Goal: Book appointment/travel/reservation

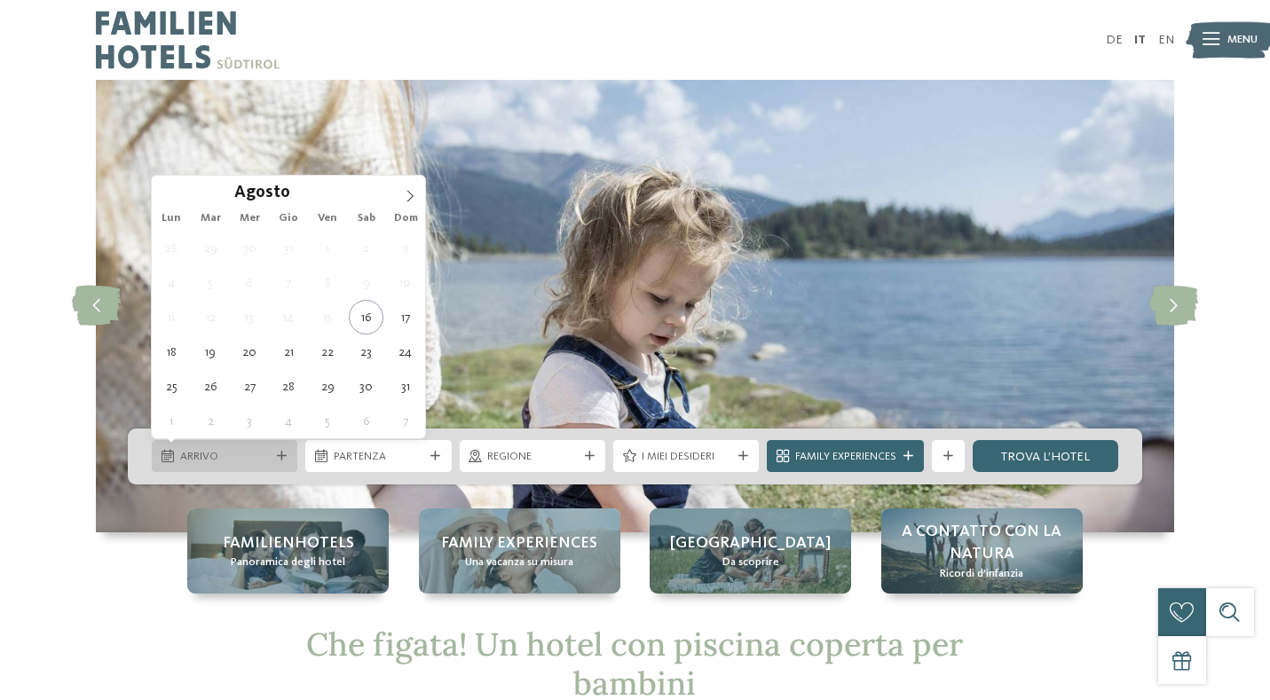
click at [200, 456] on span "Arrivo" at bounding box center [225, 457] width 90 height 16
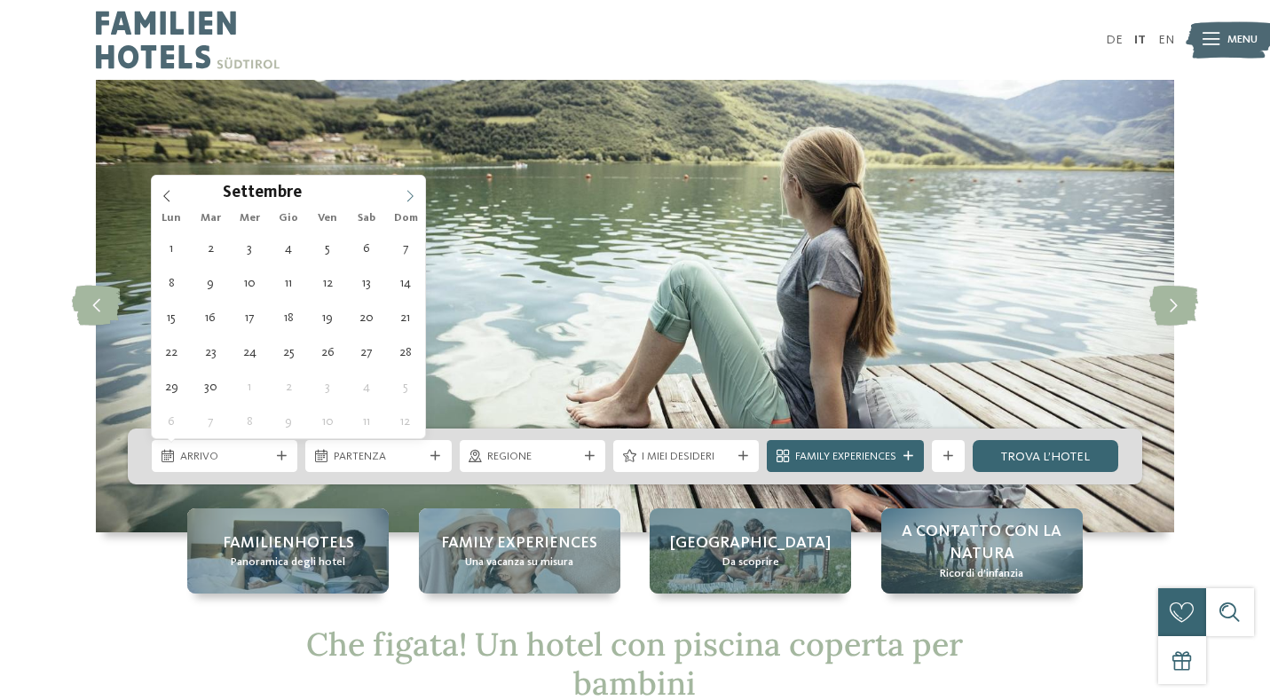
click at [412, 198] on icon at bounding box center [410, 197] width 6 height 12
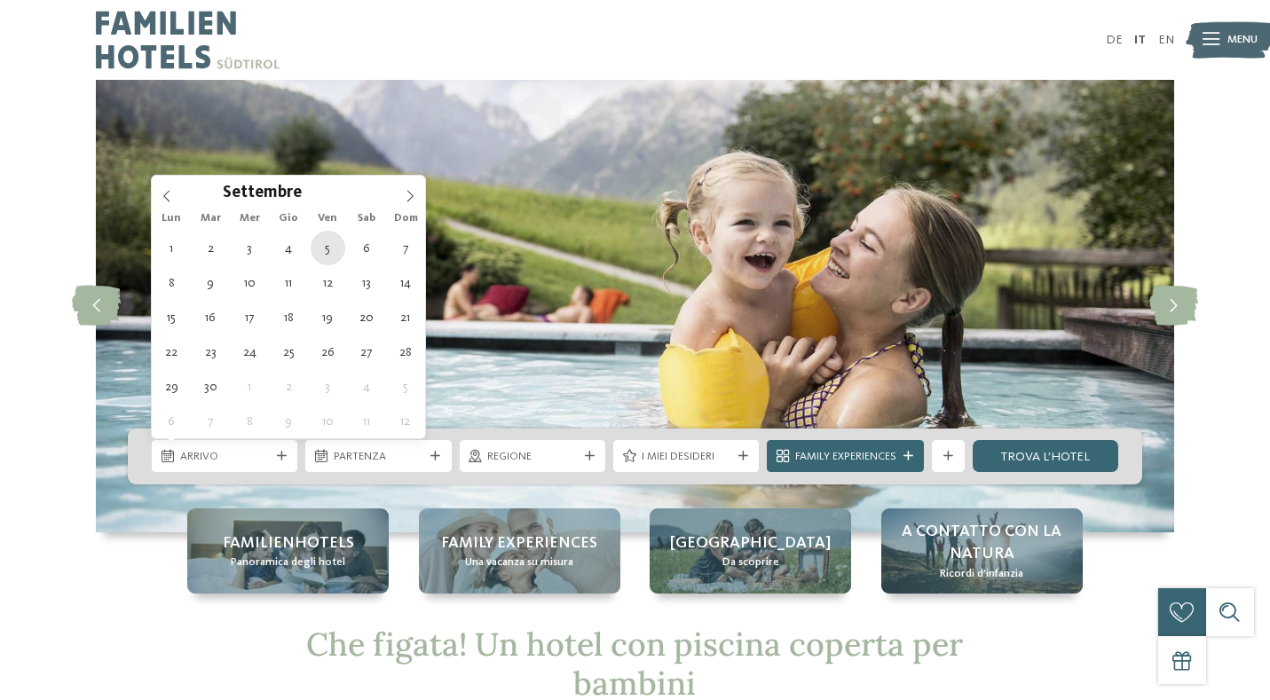
type div "[DATE]"
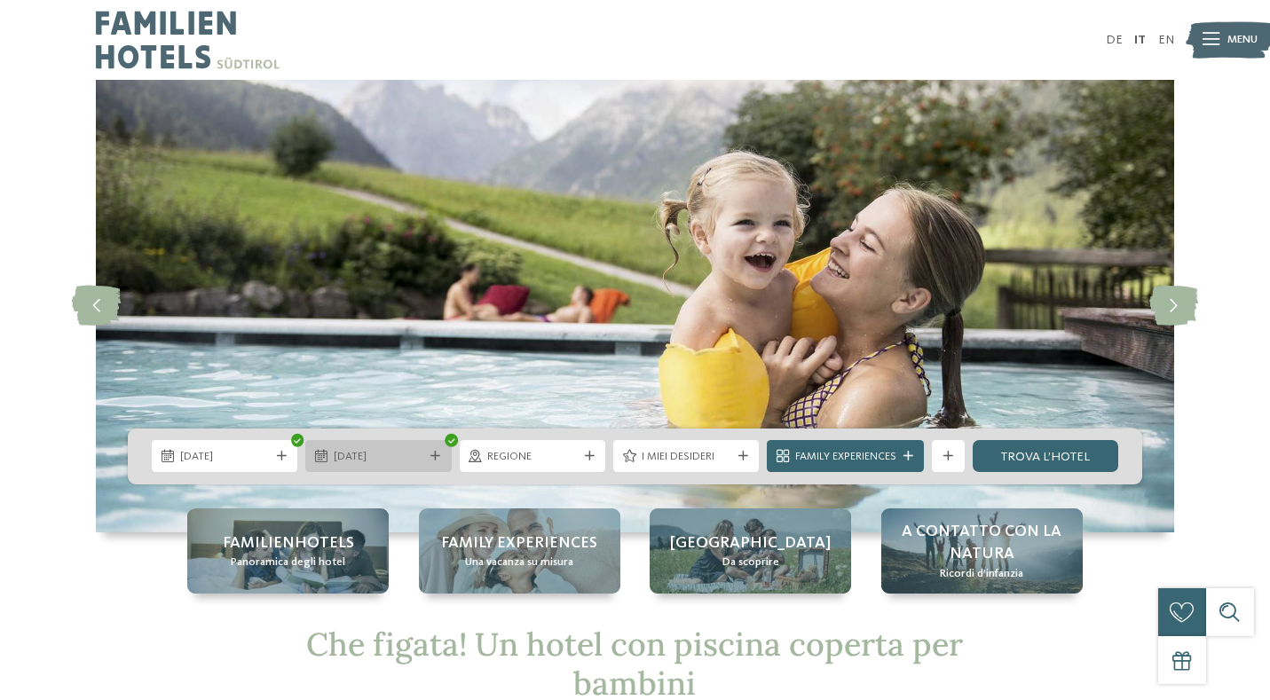
click at [380, 460] on span "[DATE]" at bounding box center [379, 457] width 90 height 16
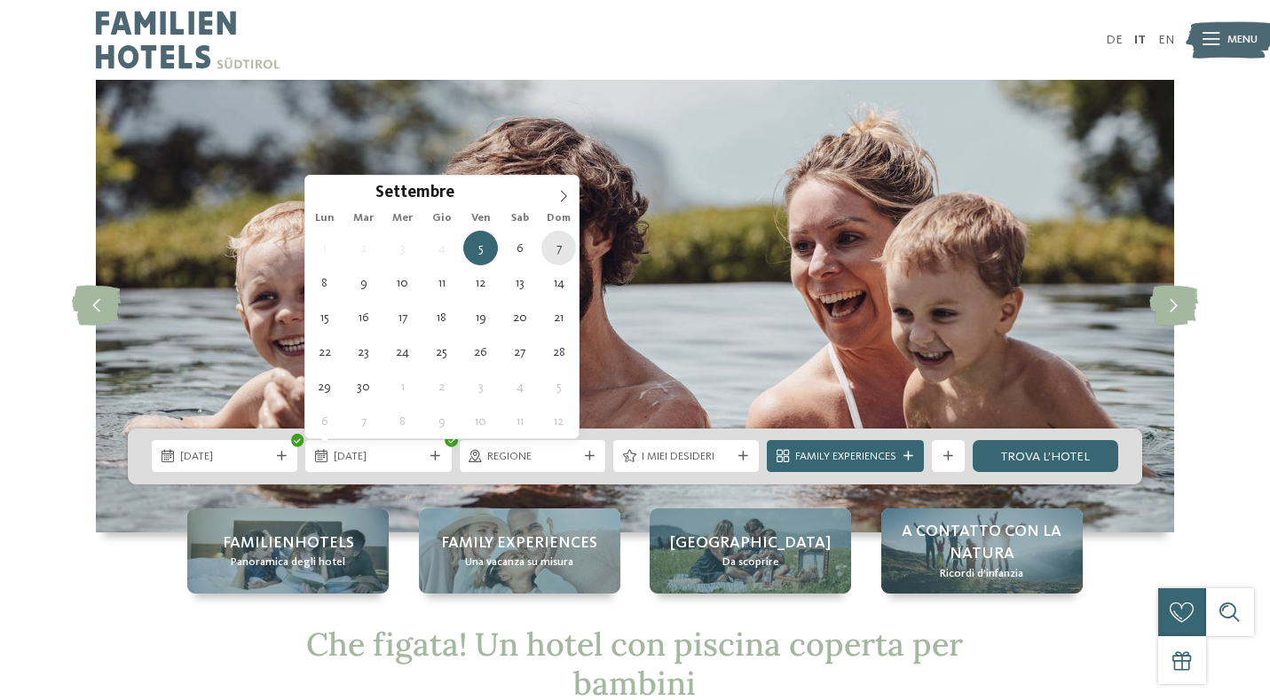
type div "[DATE]"
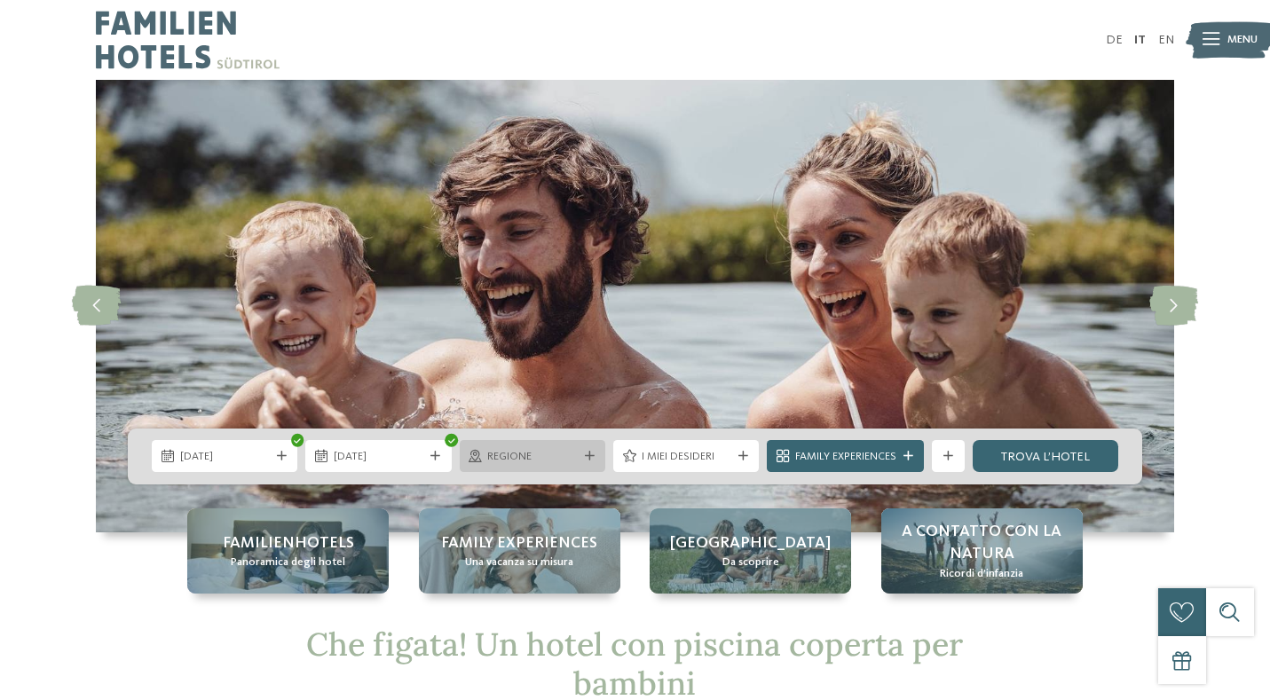
click at [560, 462] on span "Regione" at bounding box center [532, 457] width 90 height 16
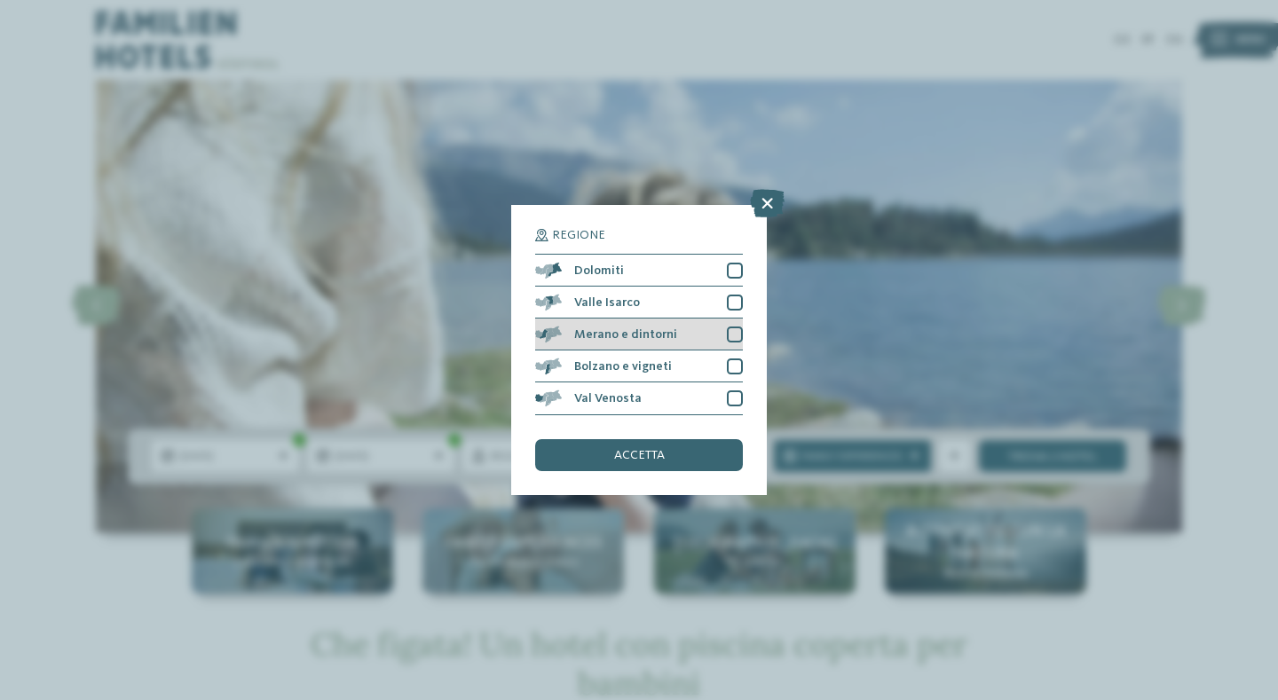
click at [663, 328] on span "Merano e dintorni" at bounding box center [625, 334] width 103 height 12
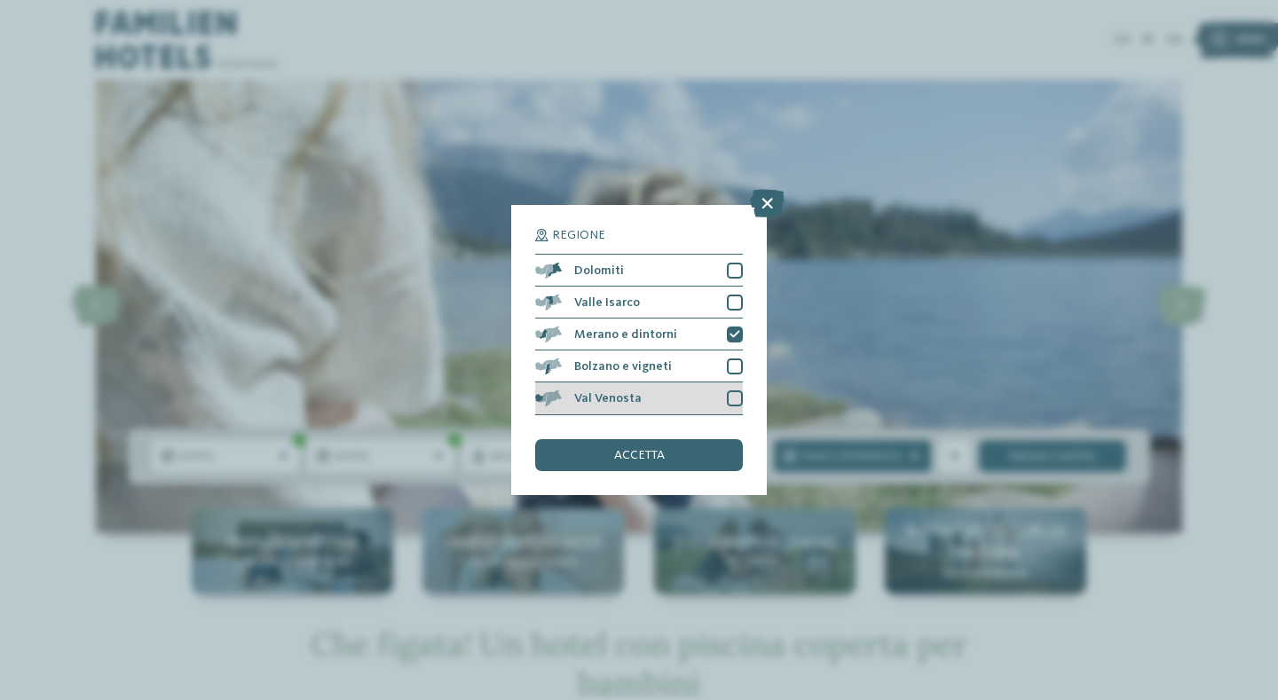
click at [686, 383] on div "Val Venosta" at bounding box center [639, 399] width 208 height 32
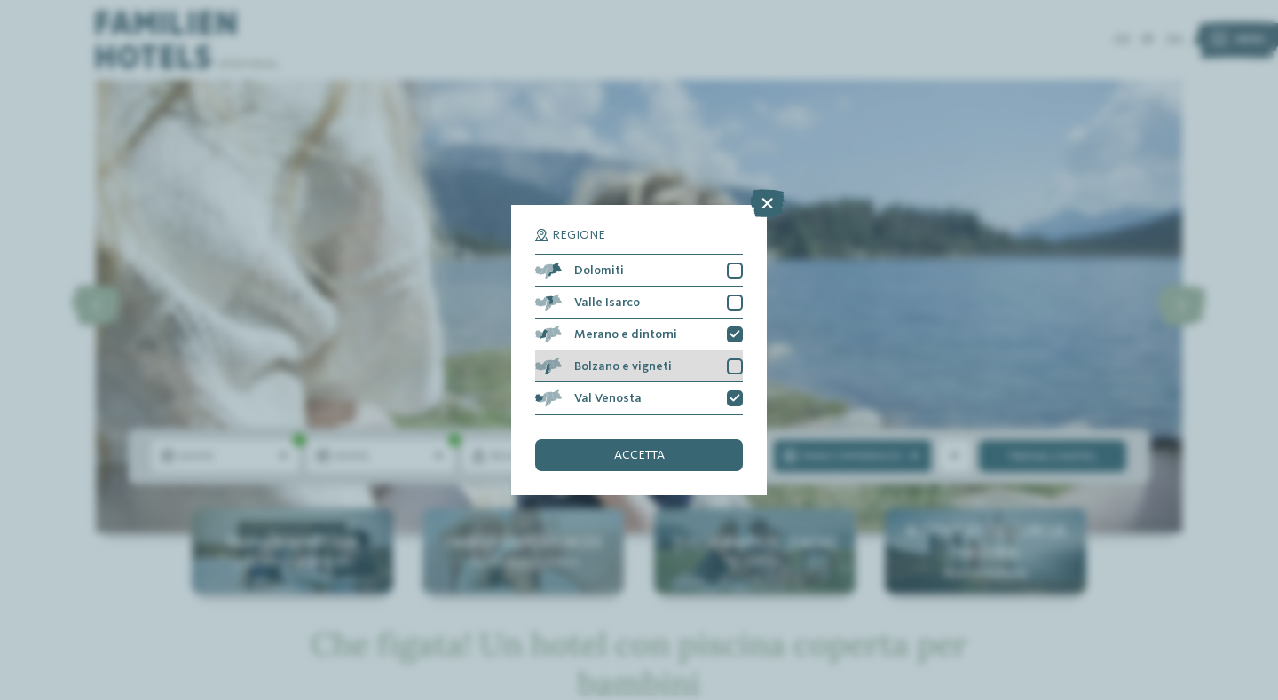
click at [733, 359] on div at bounding box center [735, 367] width 16 height 16
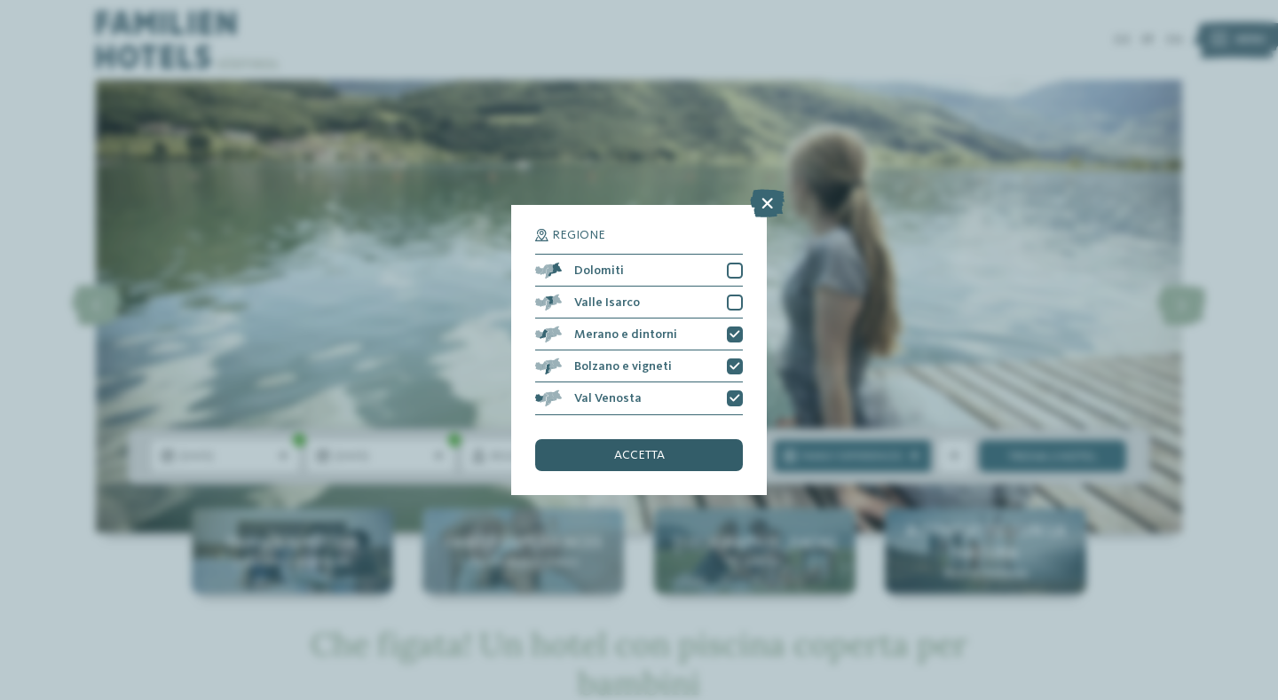
click at [681, 439] on div "accetta" at bounding box center [639, 455] width 208 height 32
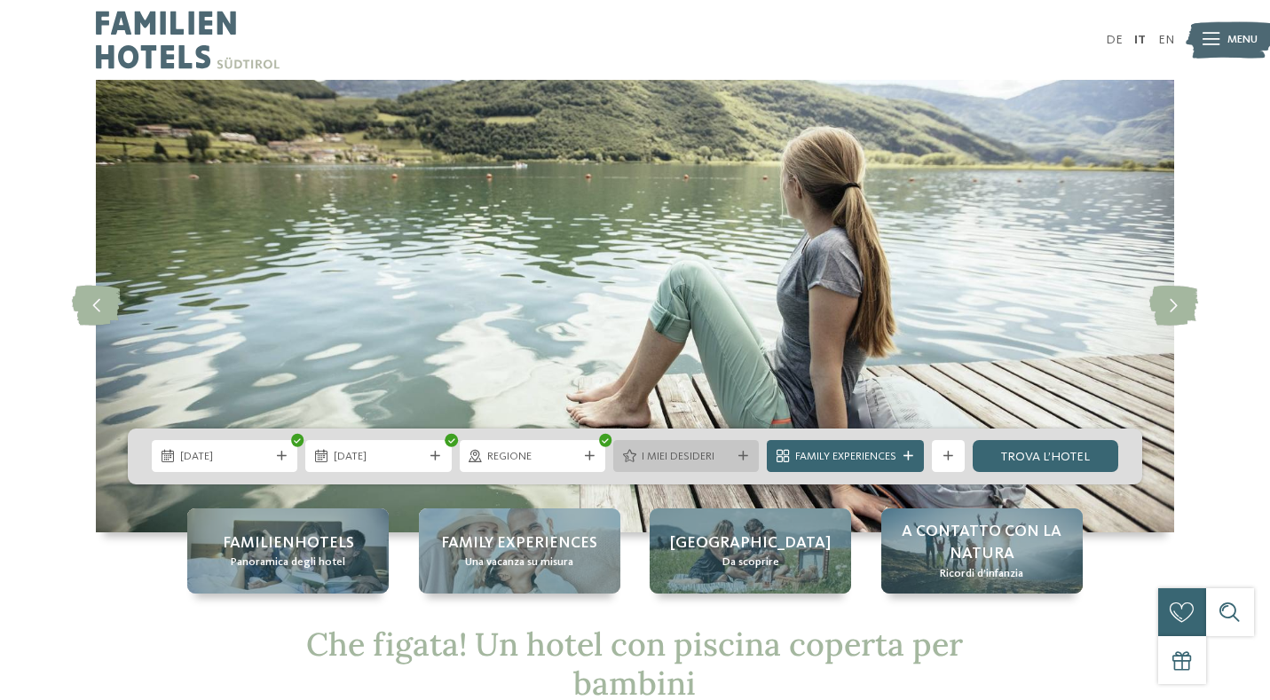
click at [721, 454] on span "I miei desideri" at bounding box center [687, 457] width 90 height 16
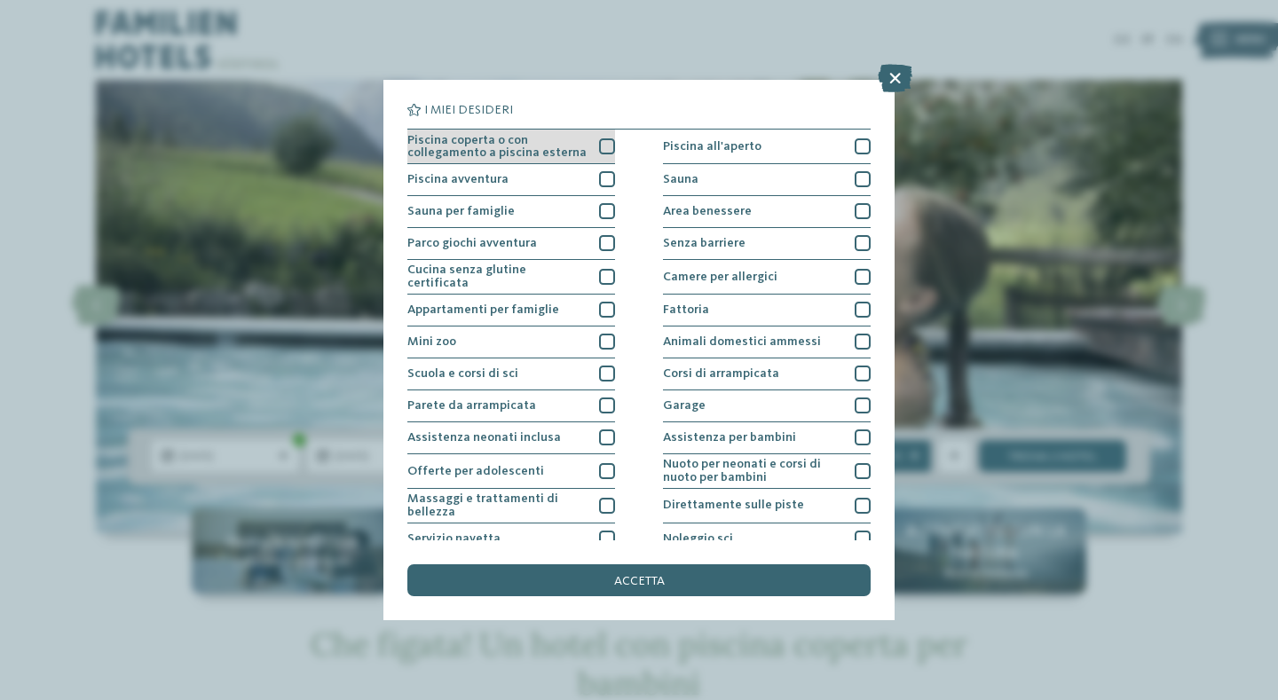
click at [608, 144] on div at bounding box center [607, 146] width 16 height 16
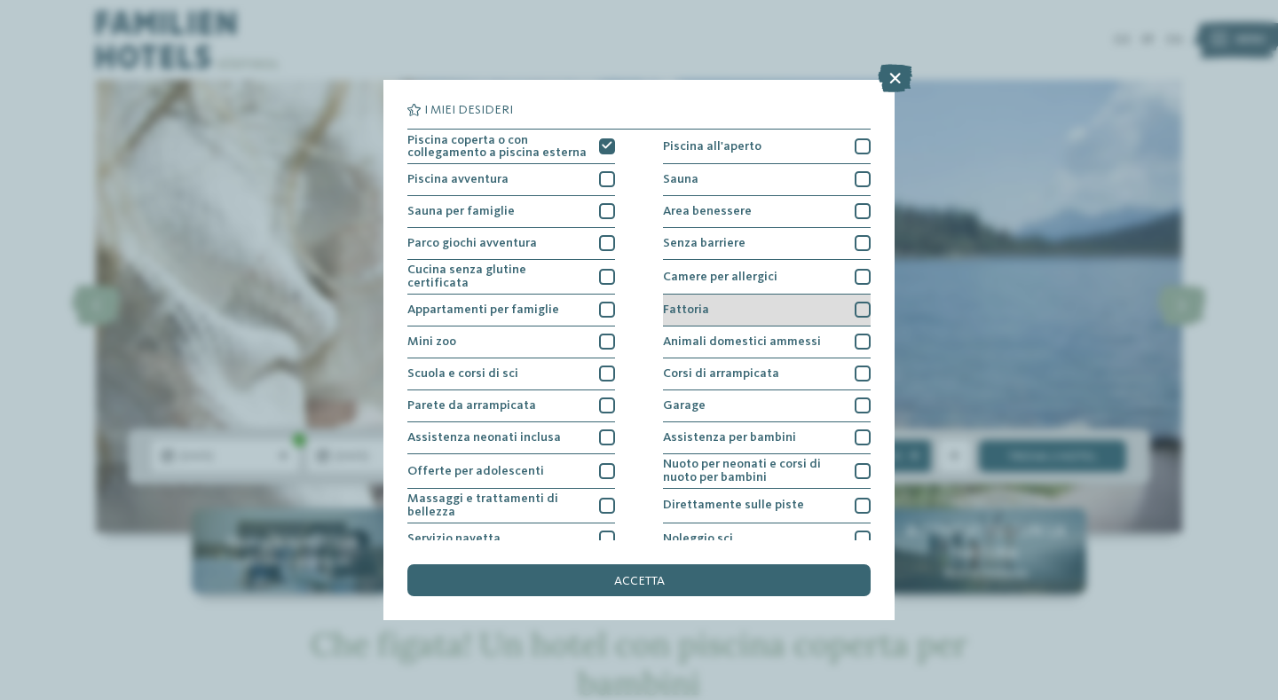
click at [855, 307] on div at bounding box center [863, 310] width 16 height 16
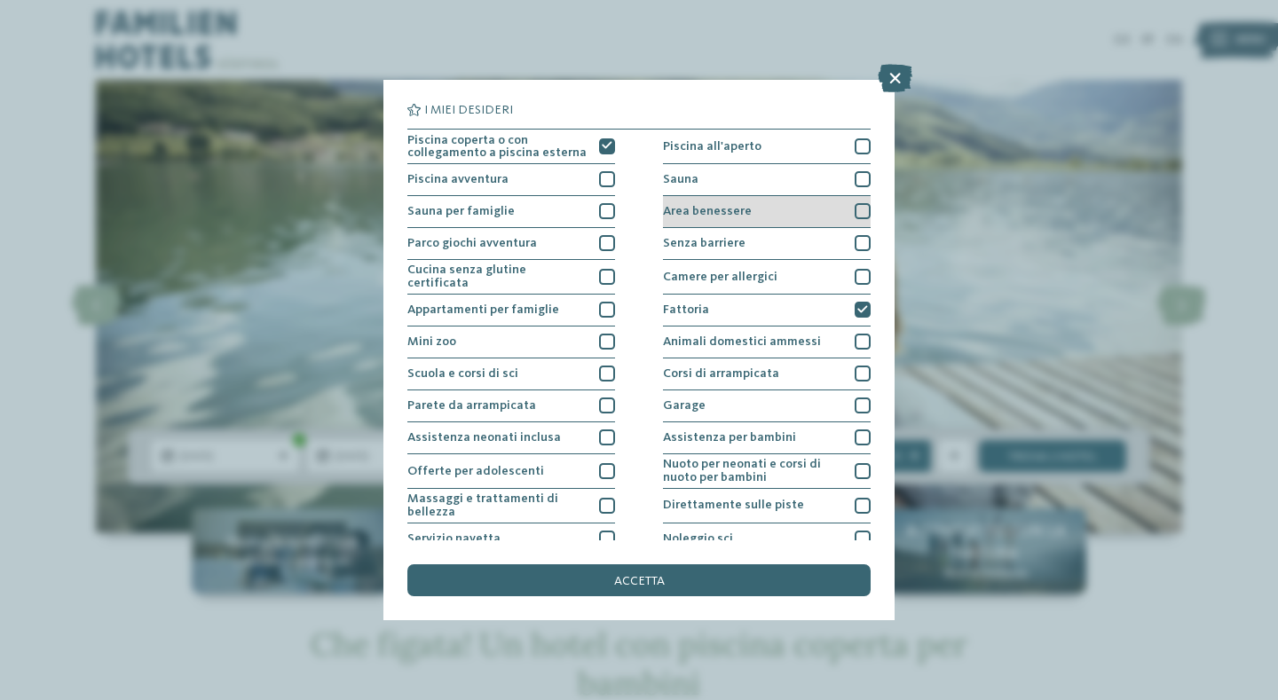
click at [835, 216] on div "Area benessere" at bounding box center [767, 212] width 208 height 32
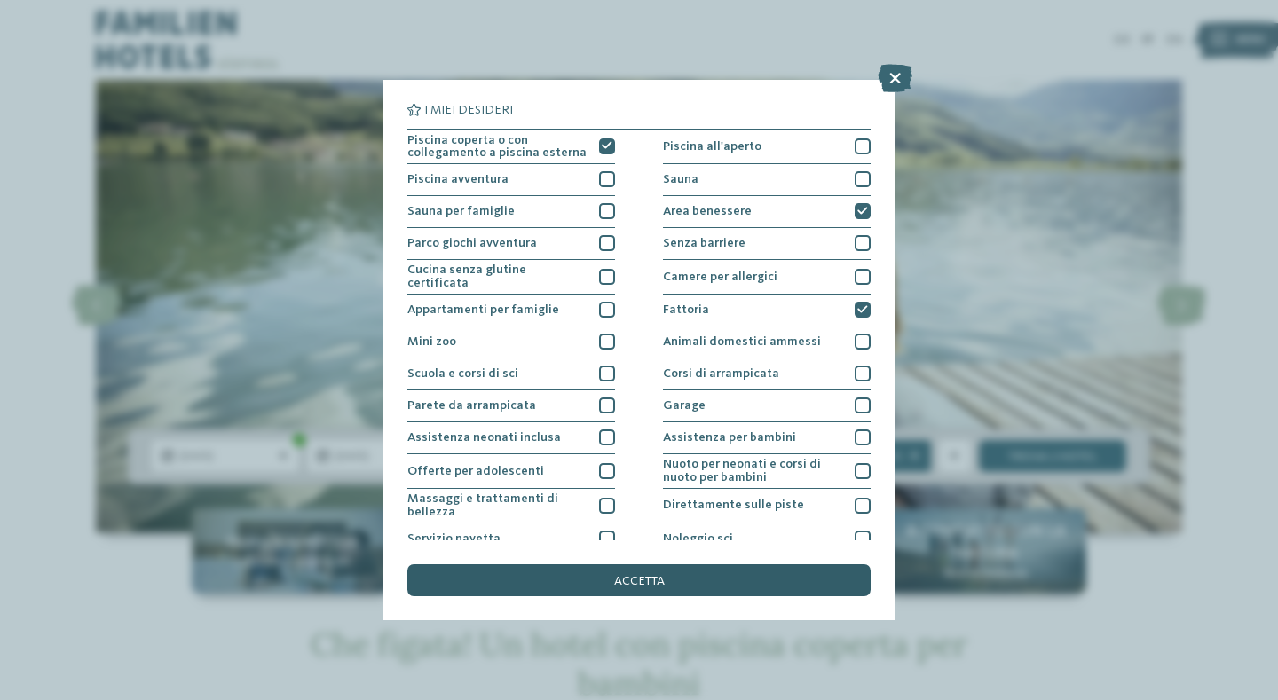
click at [634, 575] on span "accetta" at bounding box center [639, 581] width 51 height 12
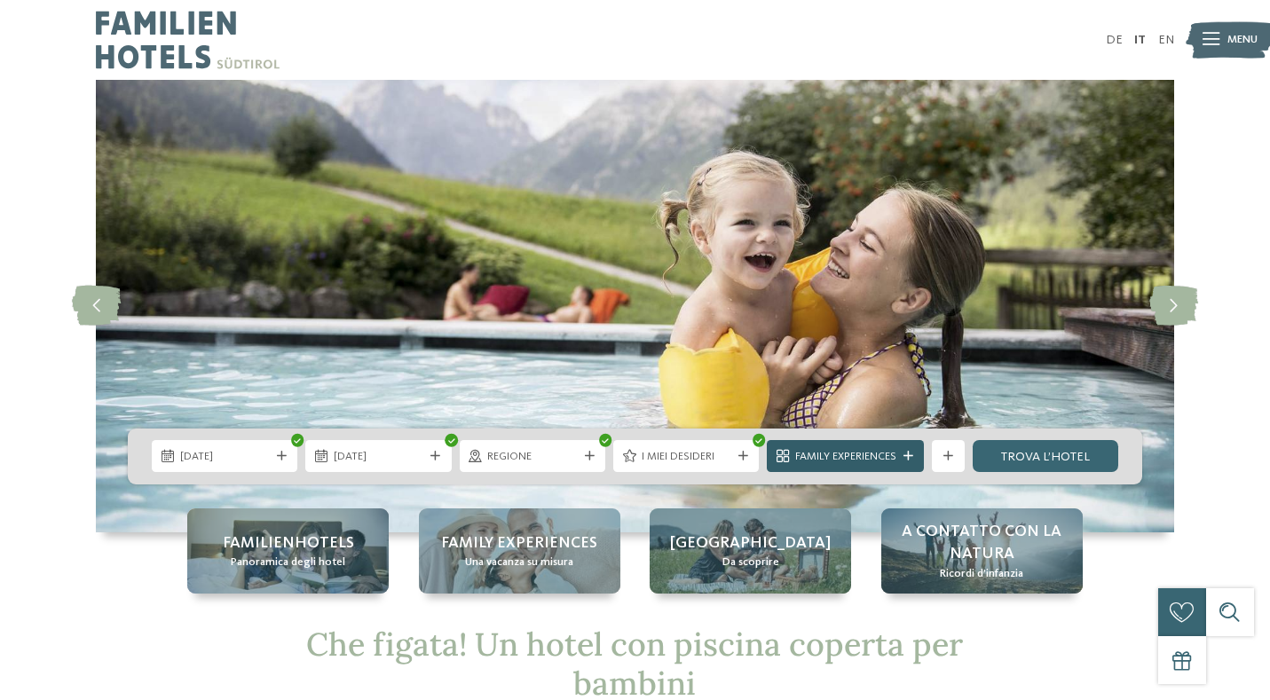
click at [864, 457] on span "Family Experiences" at bounding box center [845, 457] width 101 height 16
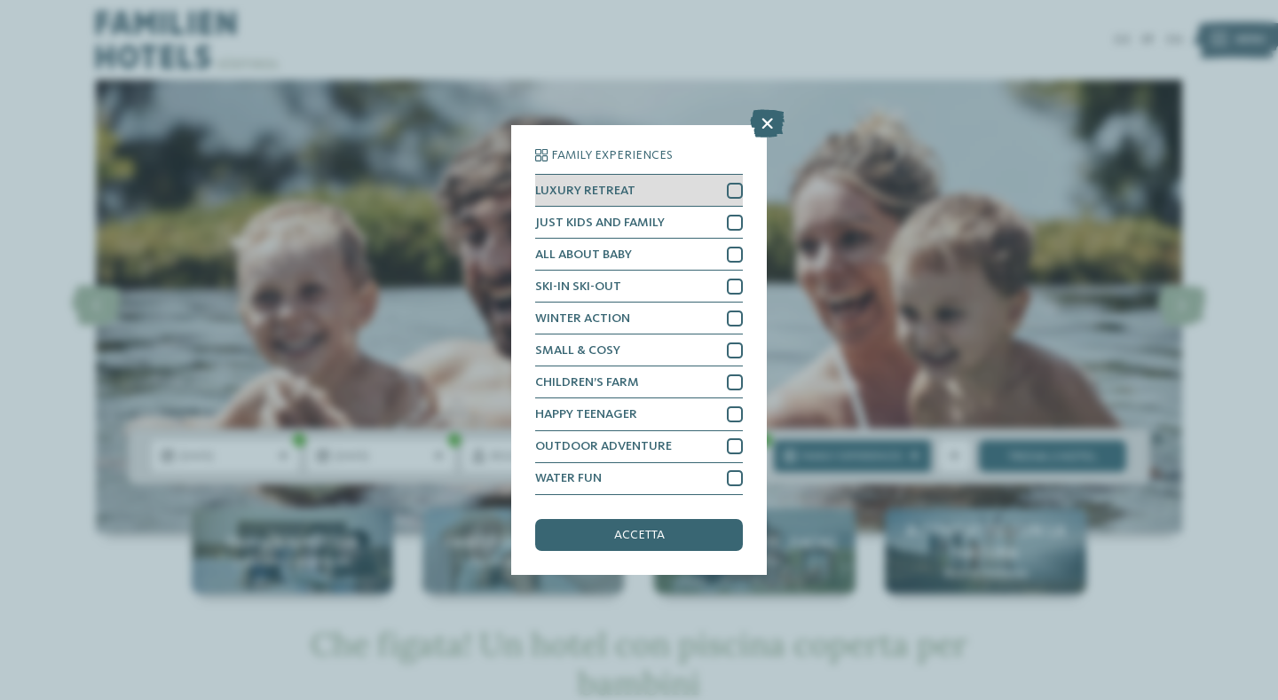
click at [703, 175] on div "LUXURY RETREAT" at bounding box center [639, 191] width 208 height 32
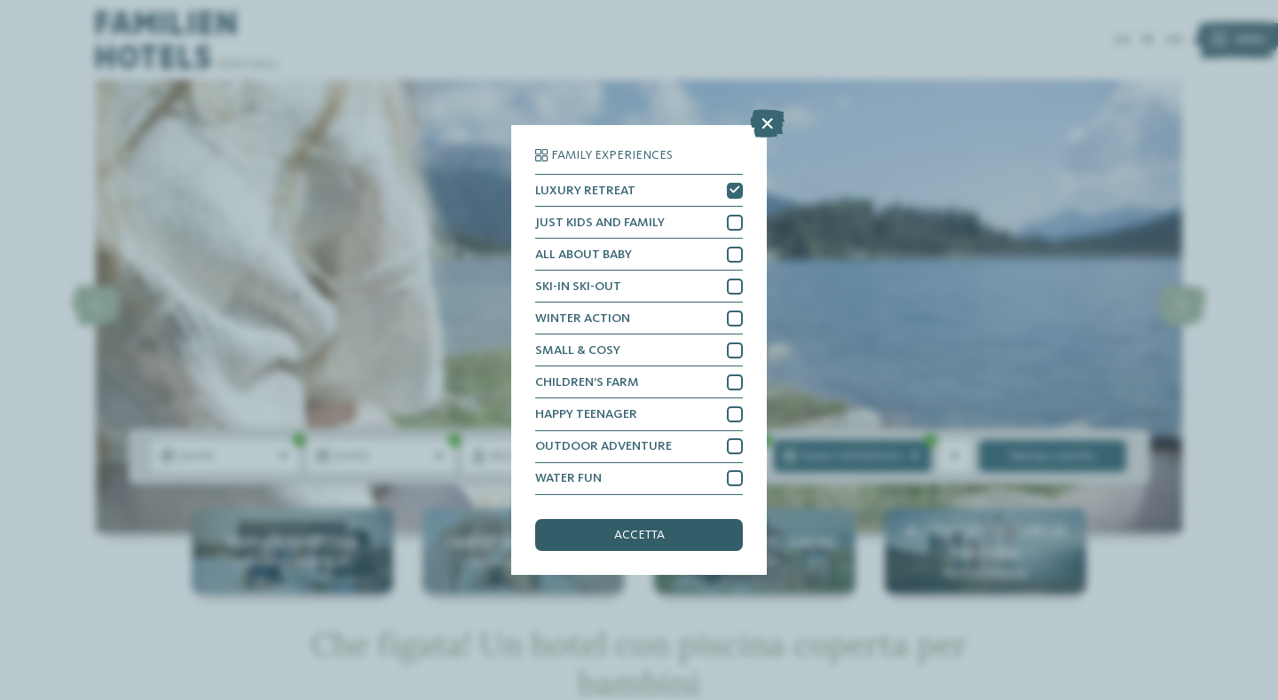
click at [642, 529] on span "accetta" at bounding box center [639, 535] width 51 height 12
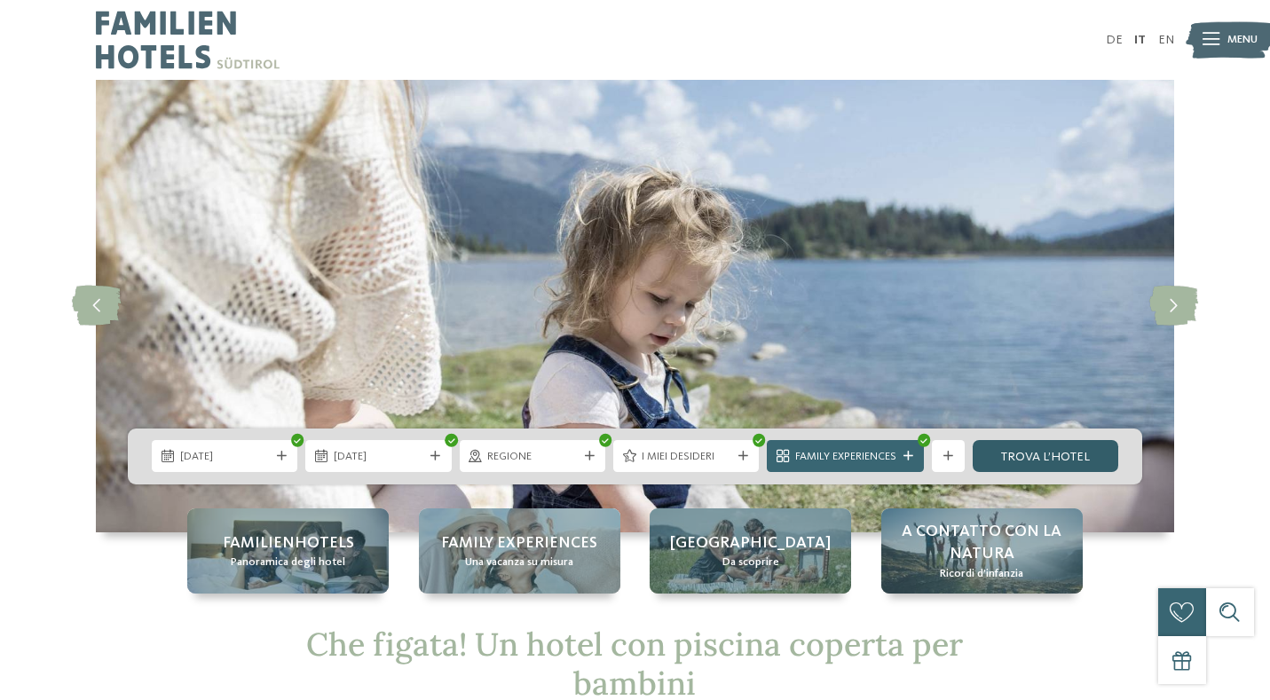
click at [1024, 453] on link "trova l’hotel" at bounding box center [1046, 456] width 146 height 32
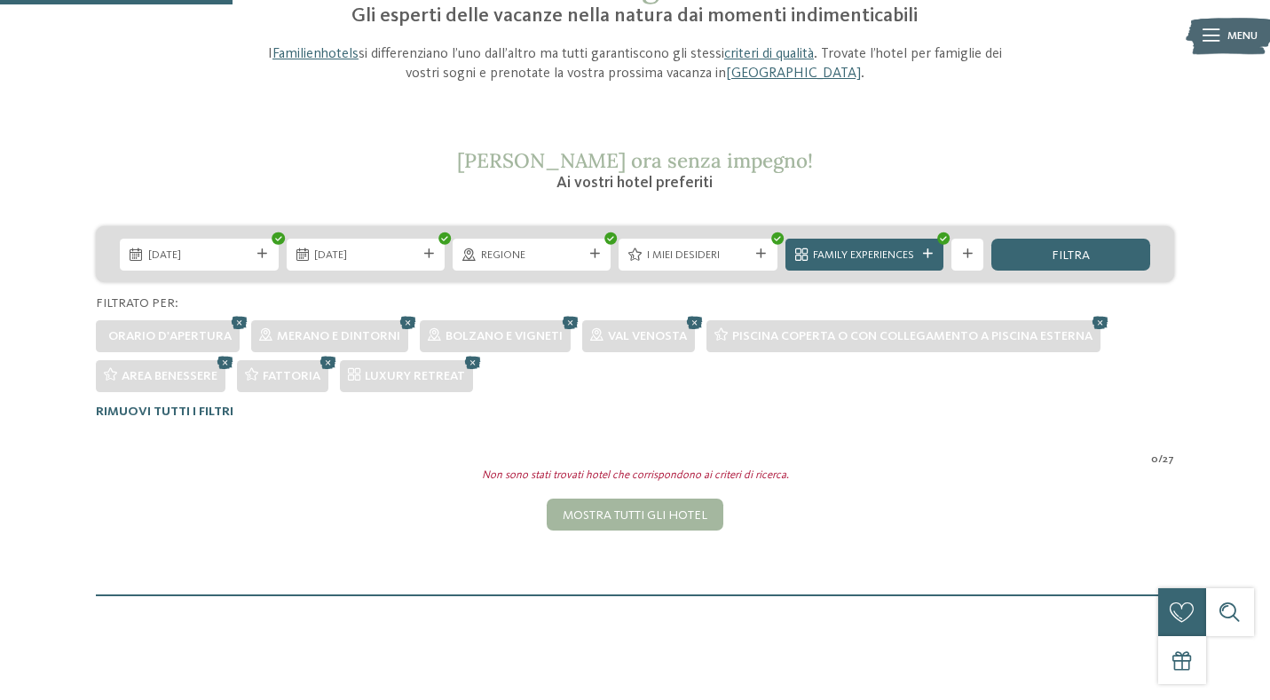
scroll to position [220, 0]
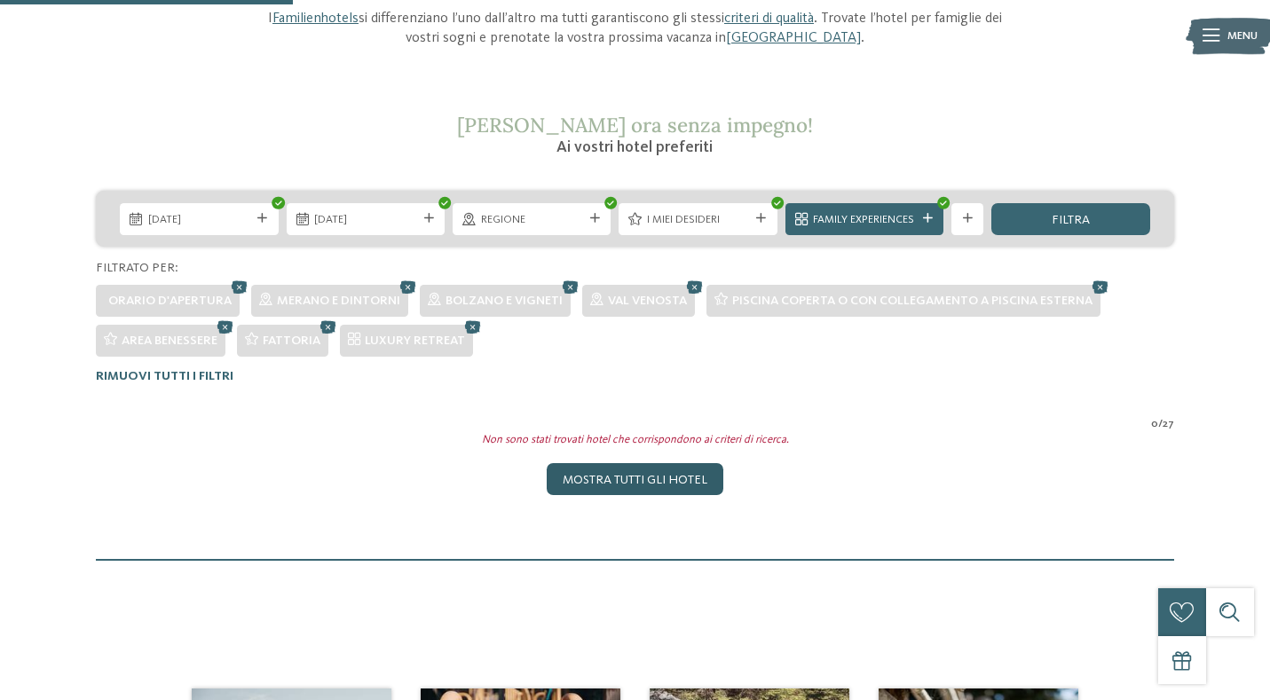
click at [648, 481] on div "Mostra tutti gli hotel" at bounding box center [635, 479] width 177 height 32
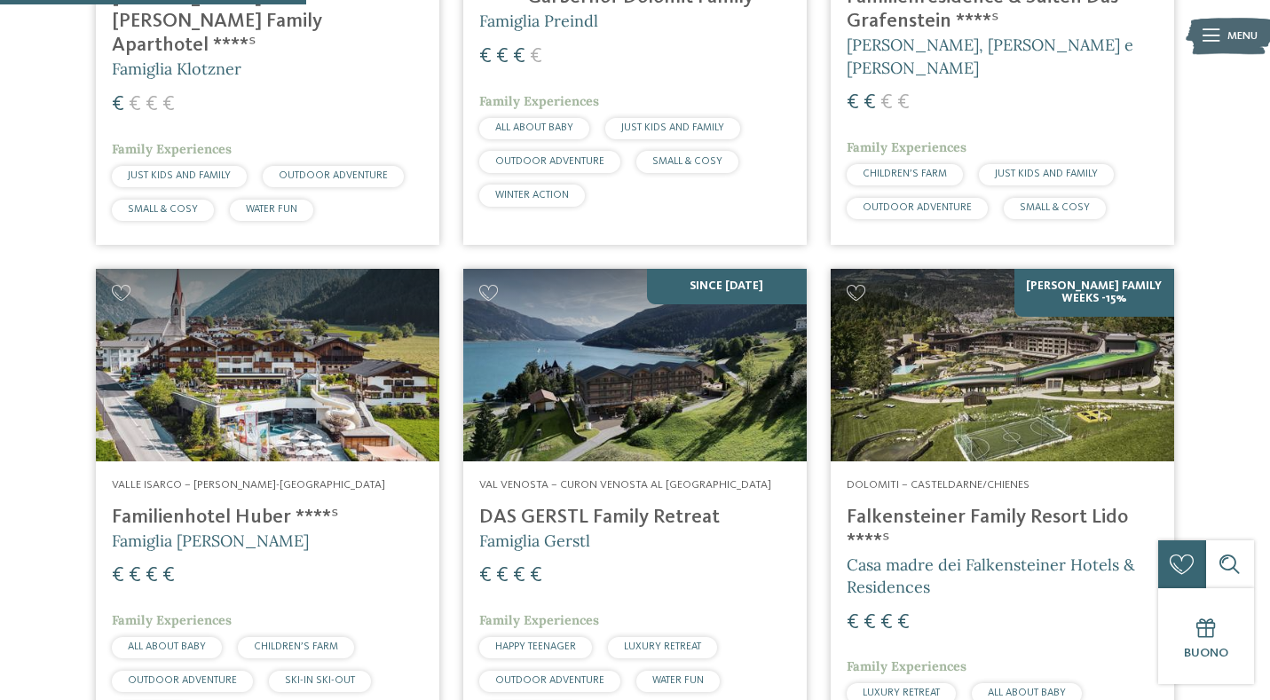
scroll to position [1289, 0]
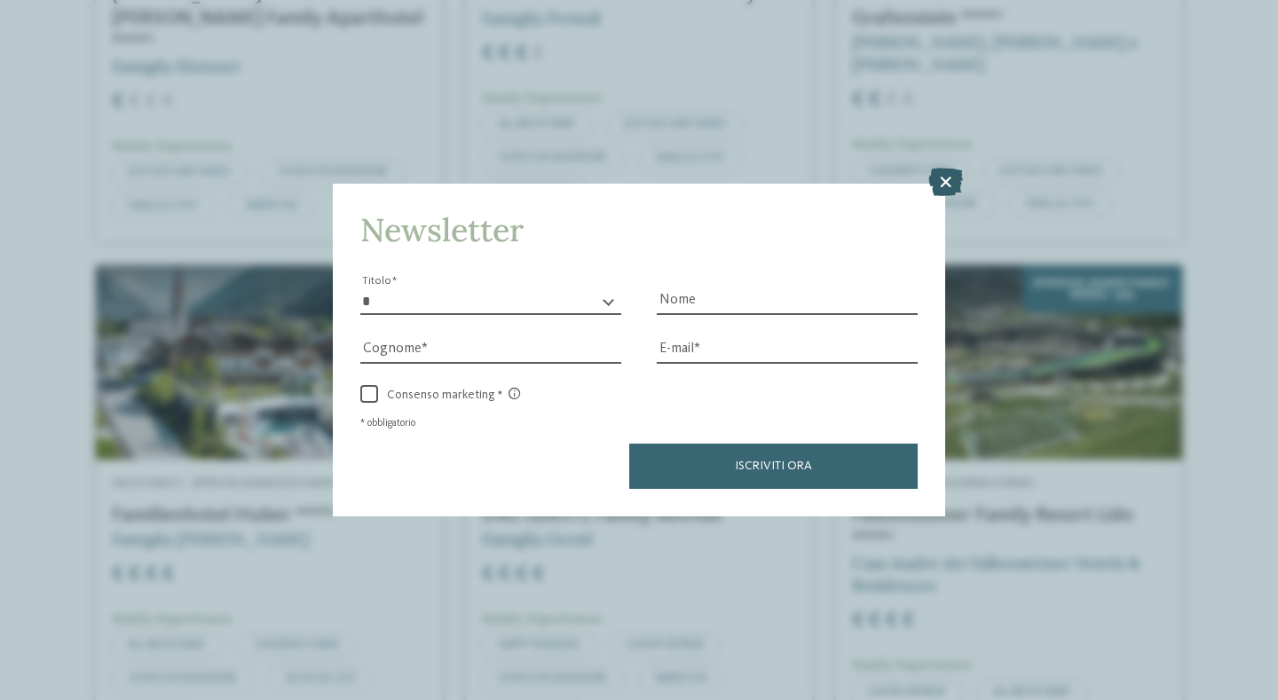
click at [948, 168] on icon at bounding box center [946, 182] width 35 height 28
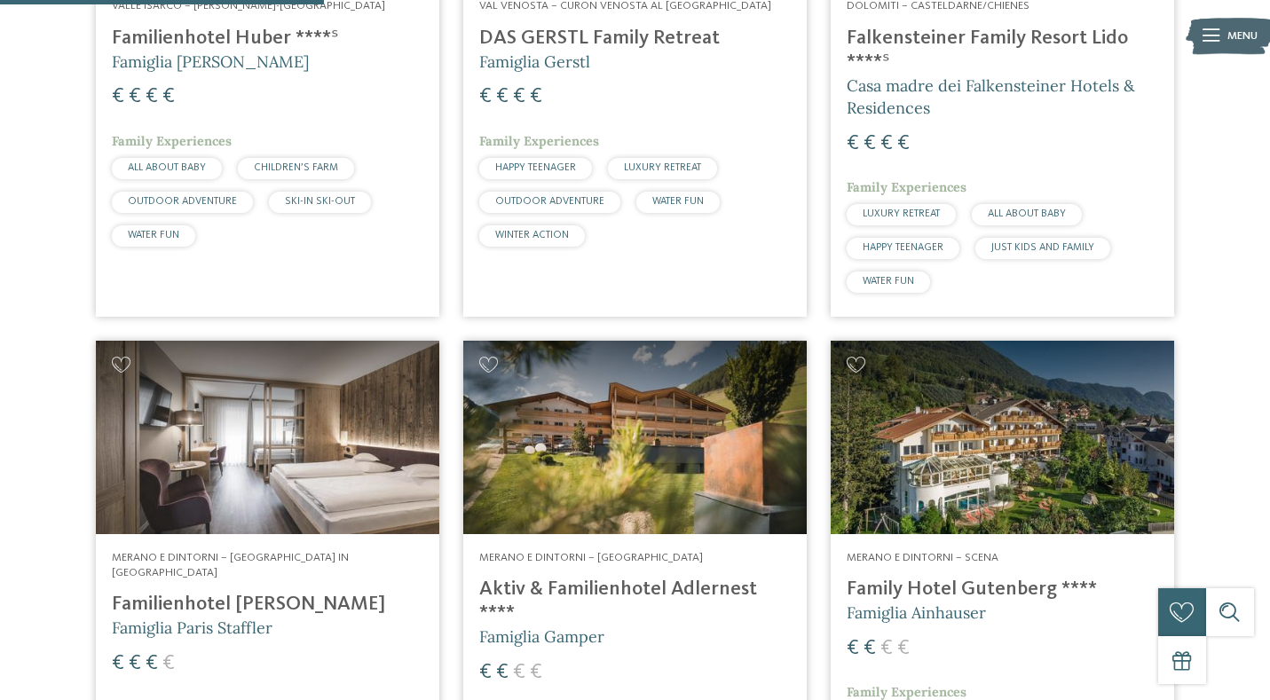
scroll to position [1232, 0]
